Goal: Task Accomplishment & Management: Manage account settings

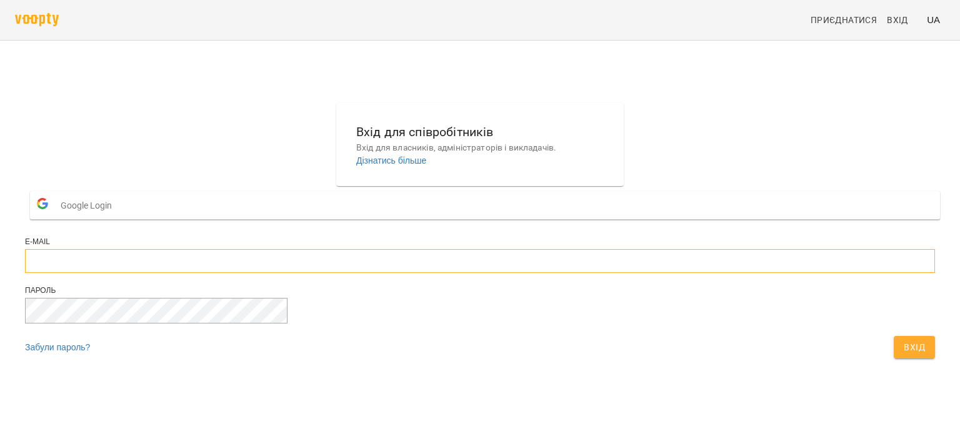
type input "**********"
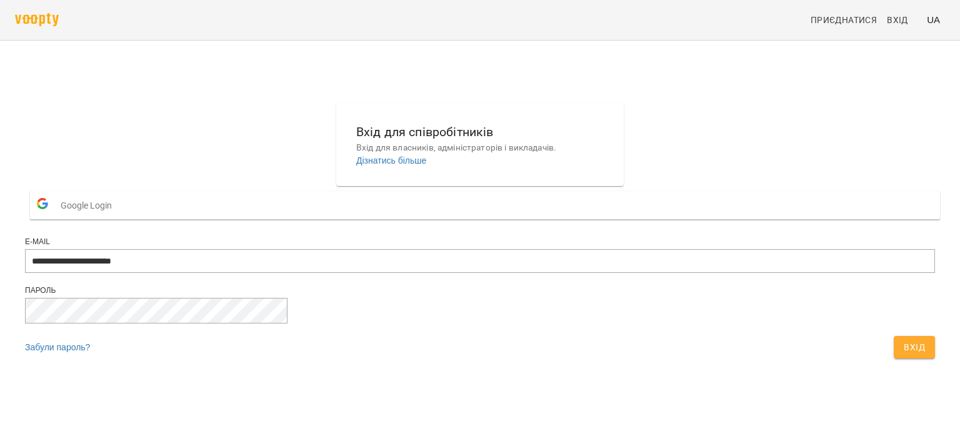
click at [904, 355] on span "Вхід" at bounding box center [914, 347] width 21 height 15
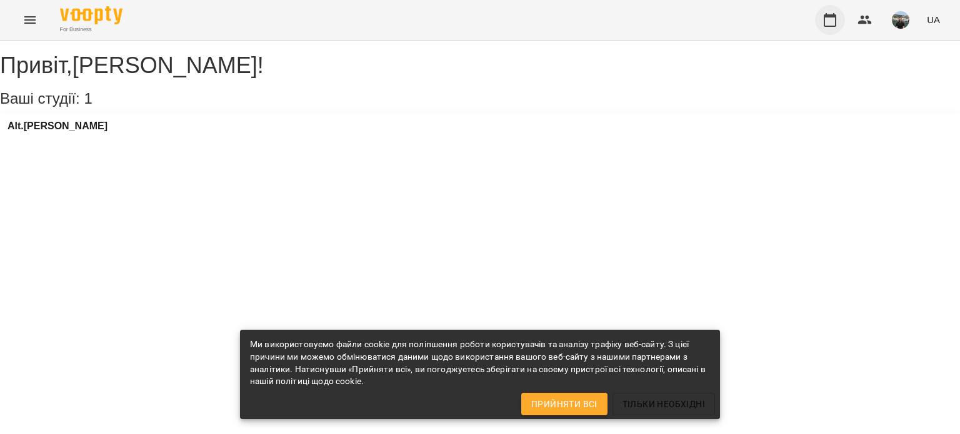
click at [830, 21] on icon "button" at bounding box center [830, 20] width 15 height 15
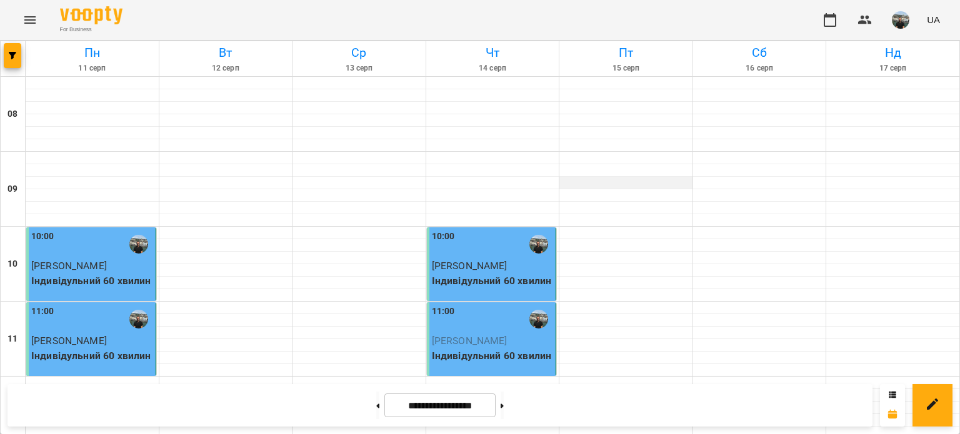
scroll to position [625, 0]
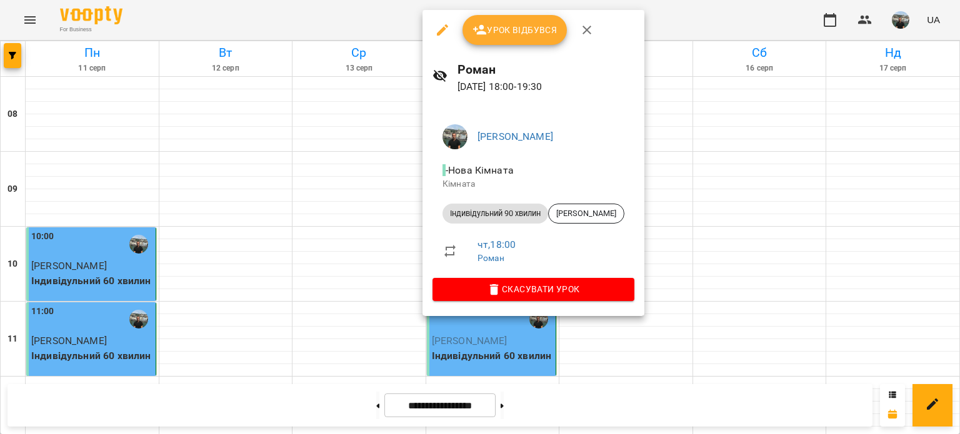
click at [511, 27] on span "Урок відбувся" at bounding box center [515, 30] width 85 height 15
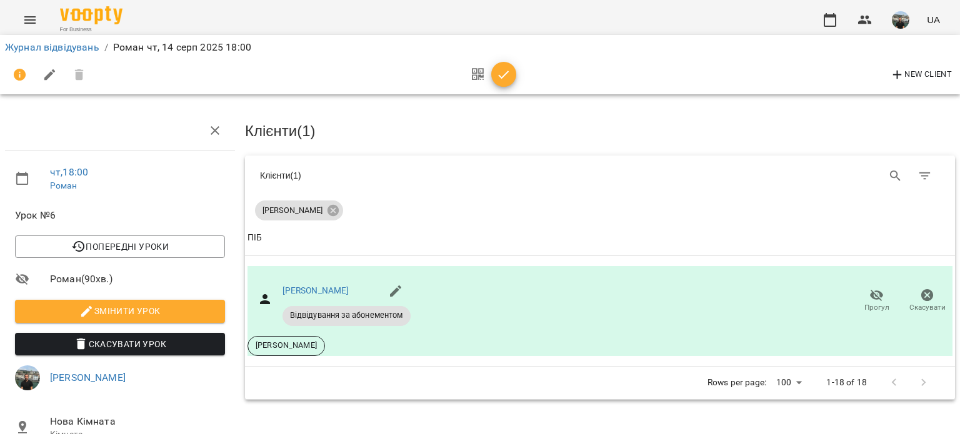
click at [501, 74] on icon "button" at bounding box center [503, 75] width 15 height 15
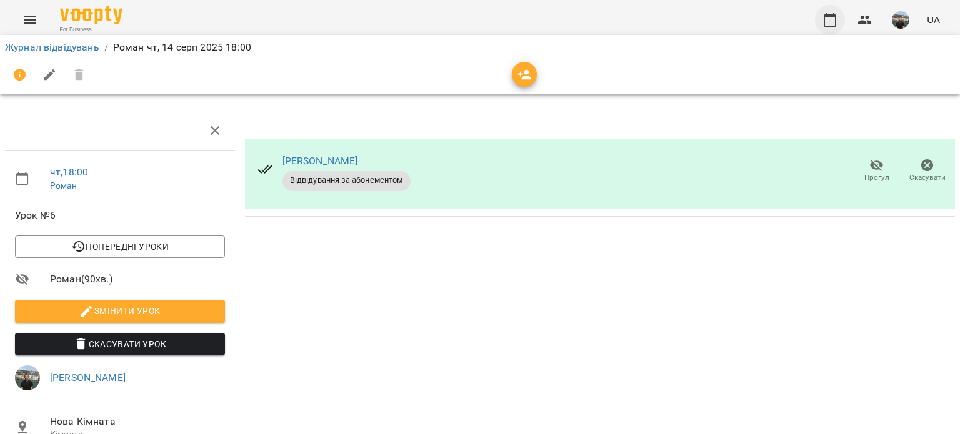
click at [828, 21] on icon "button" at bounding box center [830, 20] width 15 height 15
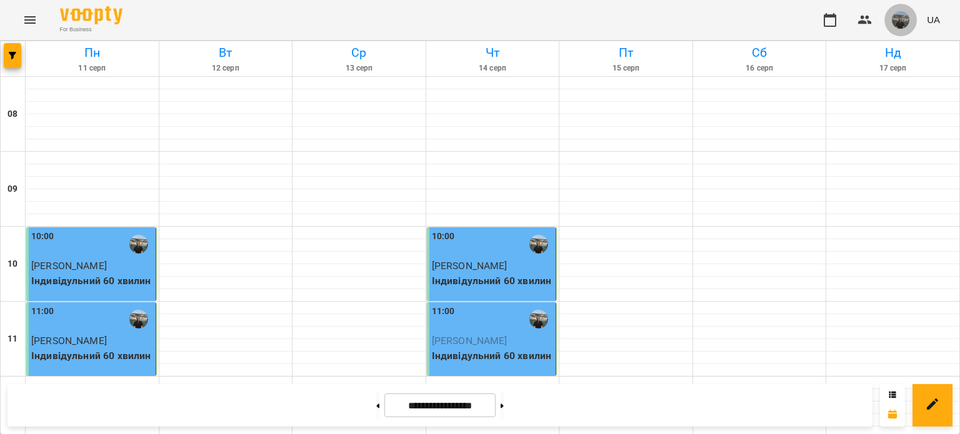
click at [902, 18] on img "button" at bounding box center [901, 20] width 18 height 18
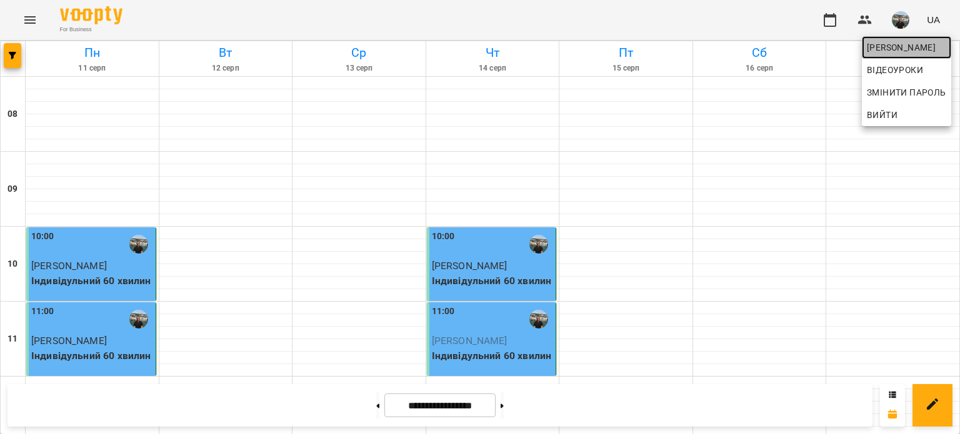
click at [879, 45] on span "Юрій" at bounding box center [906, 47] width 79 height 15
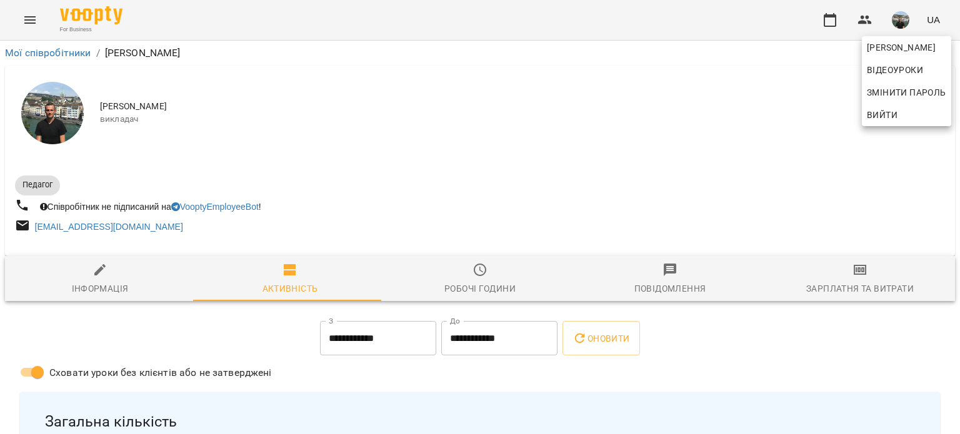
drag, startPoint x: 955, startPoint y: 60, endPoint x: 955, endPoint y: 79, distance: 18.8
click at [955, 79] on div at bounding box center [480, 217] width 960 height 434
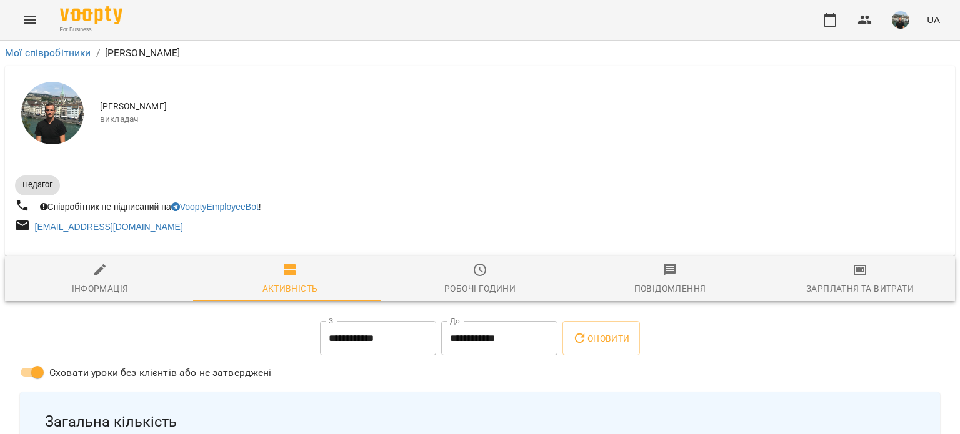
scroll to position [63, 0]
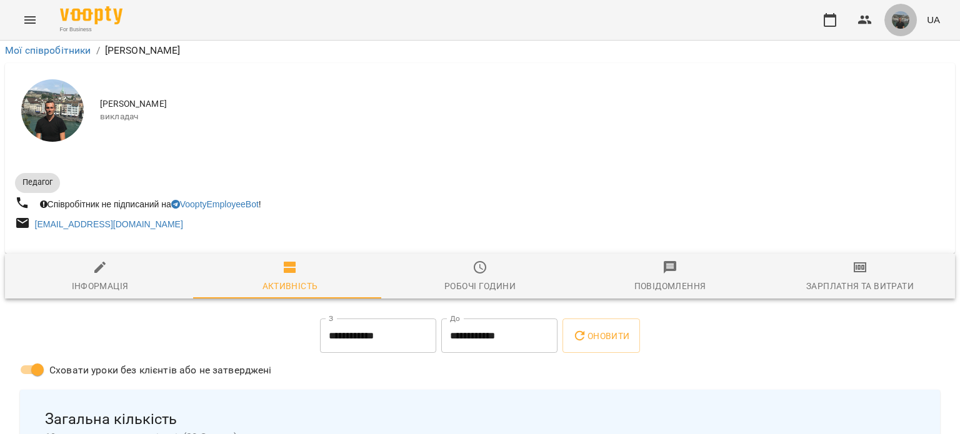
click at [902, 23] on img "button" at bounding box center [901, 20] width 18 height 18
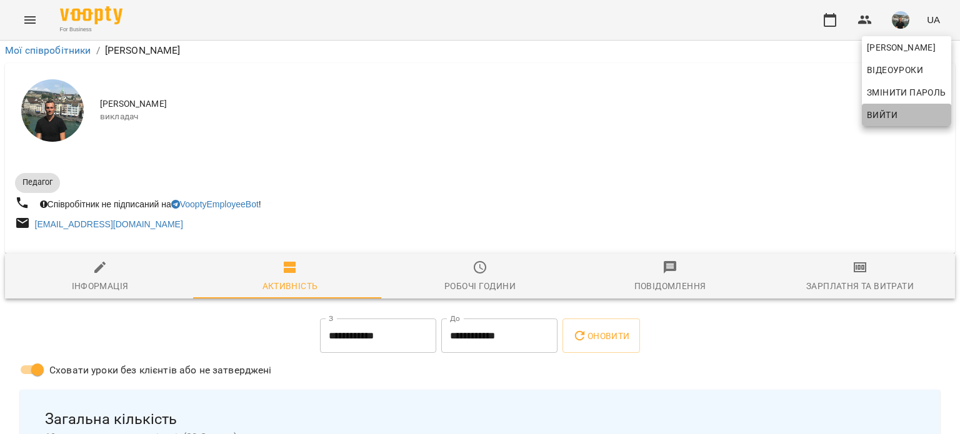
click at [886, 113] on span "Вийти" at bounding box center [882, 115] width 31 height 15
